Goal: Task Accomplishment & Management: Use online tool/utility

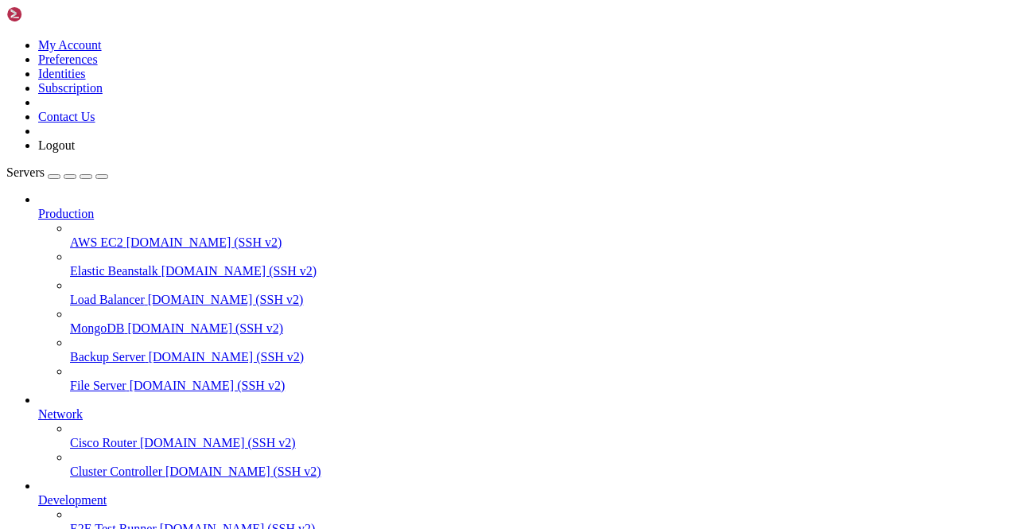
scroll to position [197, 0]
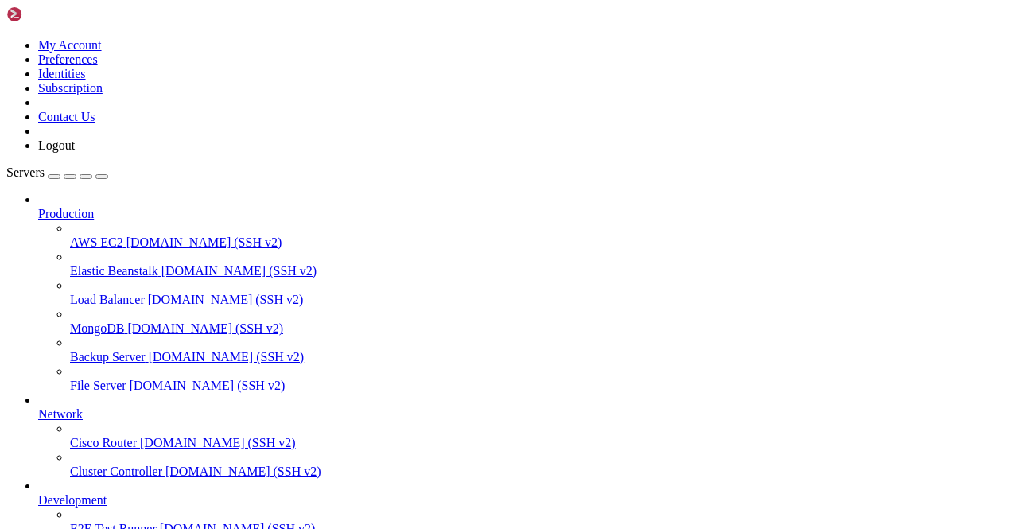
scroll to position [1551, 0]
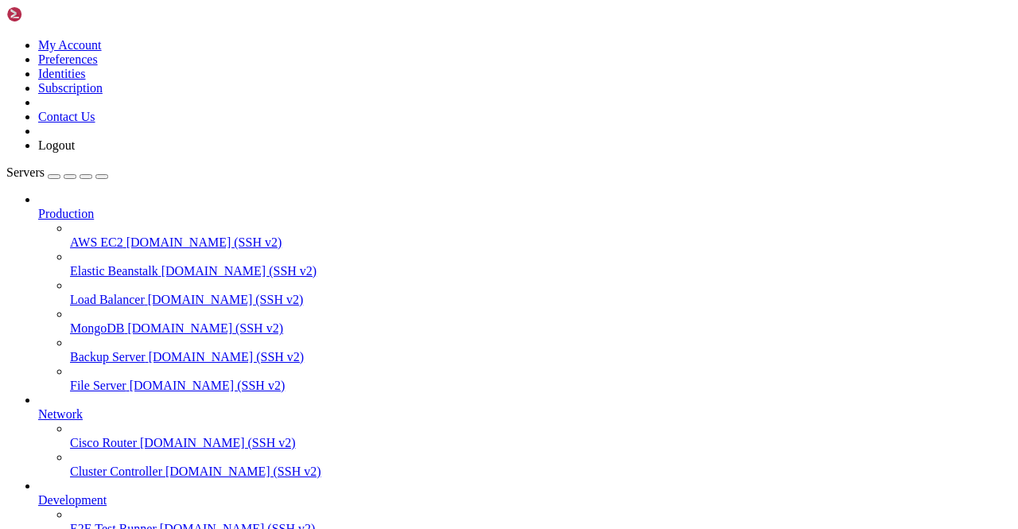
scroll to position [1567, 0]
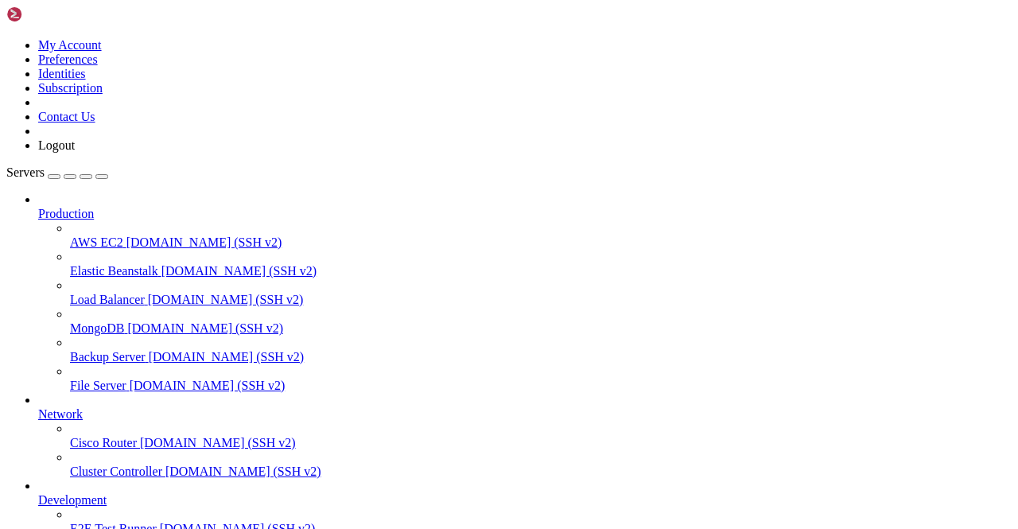
scroll to position [0, 0]
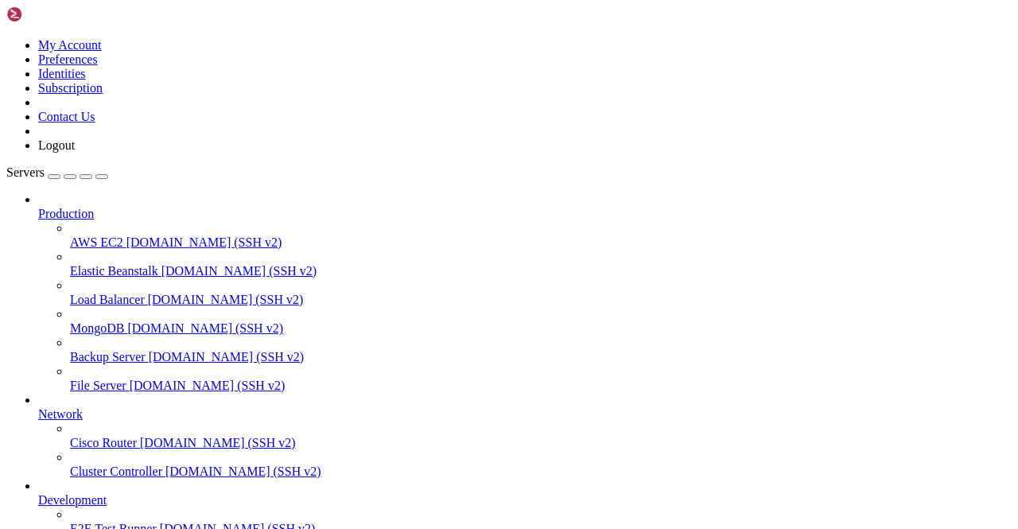
scroll to position [1575, 0]
